Goal: Information Seeking & Learning: Learn about a topic

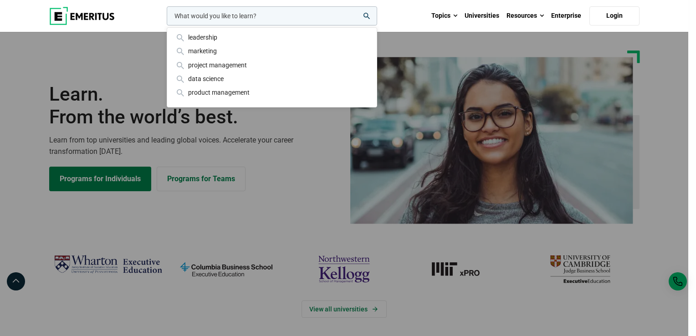
click at [208, 16] on input "woocommerce-product-search-field-0" at bounding box center [272, 15] width 211 height 19
type input "Operations"
click at [165, 18] on button "search" at bounding box center [165, 18] width 0 height 0
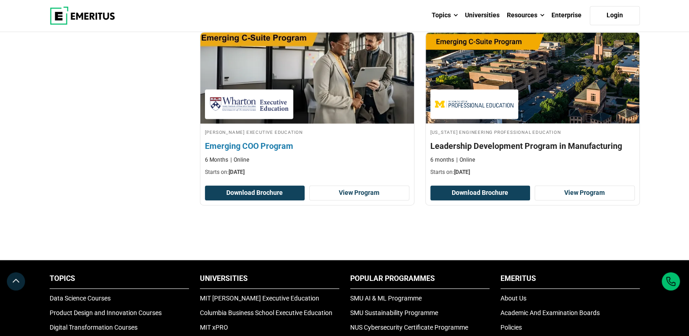
scroll to position [1276, 0]
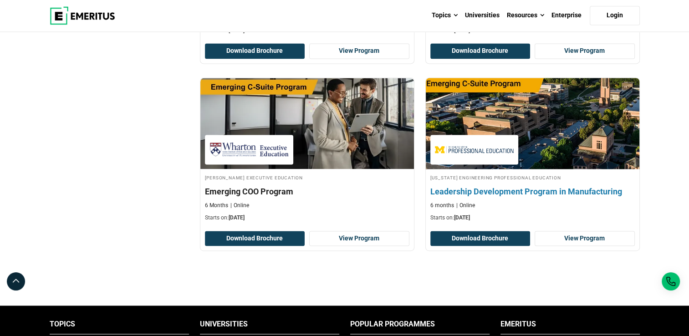
click at [478, 191] on h4 "Leadership Development Program in Manufacturing" at bounding box center [533, 191] width 205 height 11
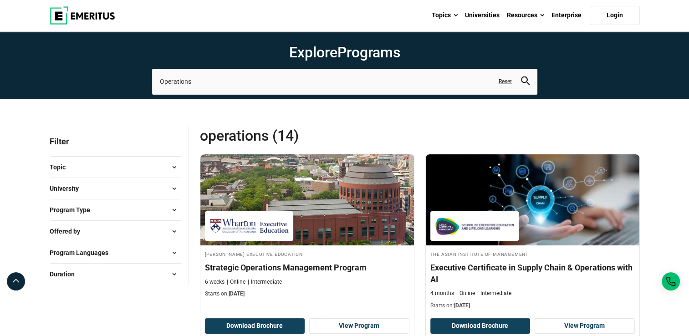
scroll to position [0, 0]
